Goal: Navigation & Orientation: Find specific page/section

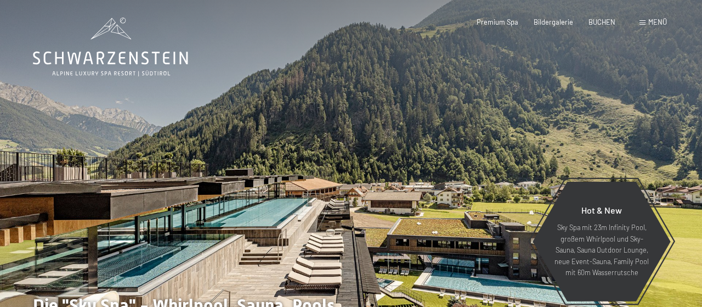
click at [167, 65] on icon at bounding box center [110, 47] width 155 height 59
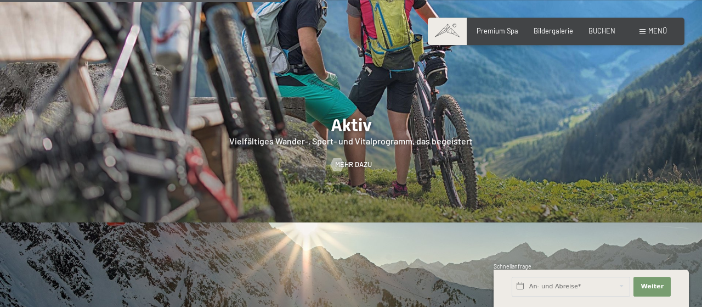
scroll to position [1825, 0]
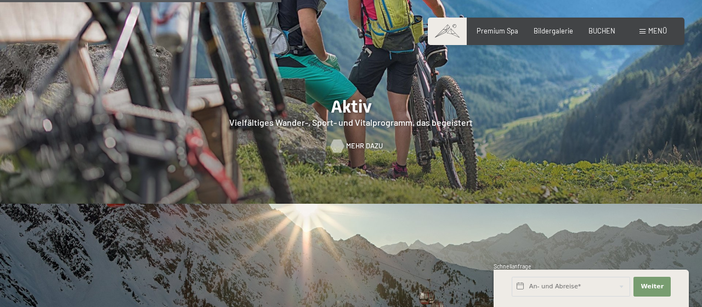
click at [353, 141] on span "Mehr dazu" at bounding box center [364, 146] width 37 height 10
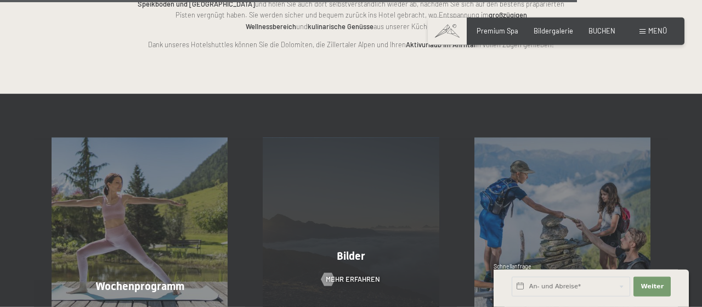
scroll to position [2224, 0]
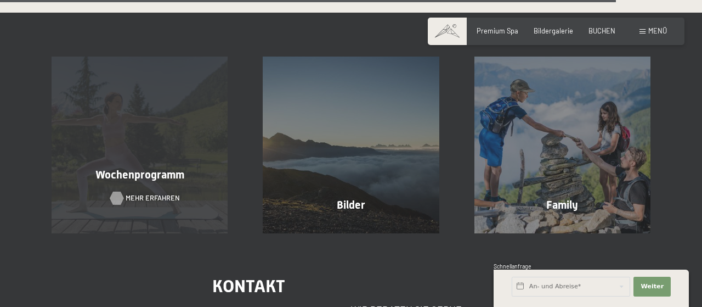
click at [152, 193] on span "Mehr erfahren" at bounding box center [153, 198] width 54 height 10
